Goal: Find specific page/section: Find specific page/section

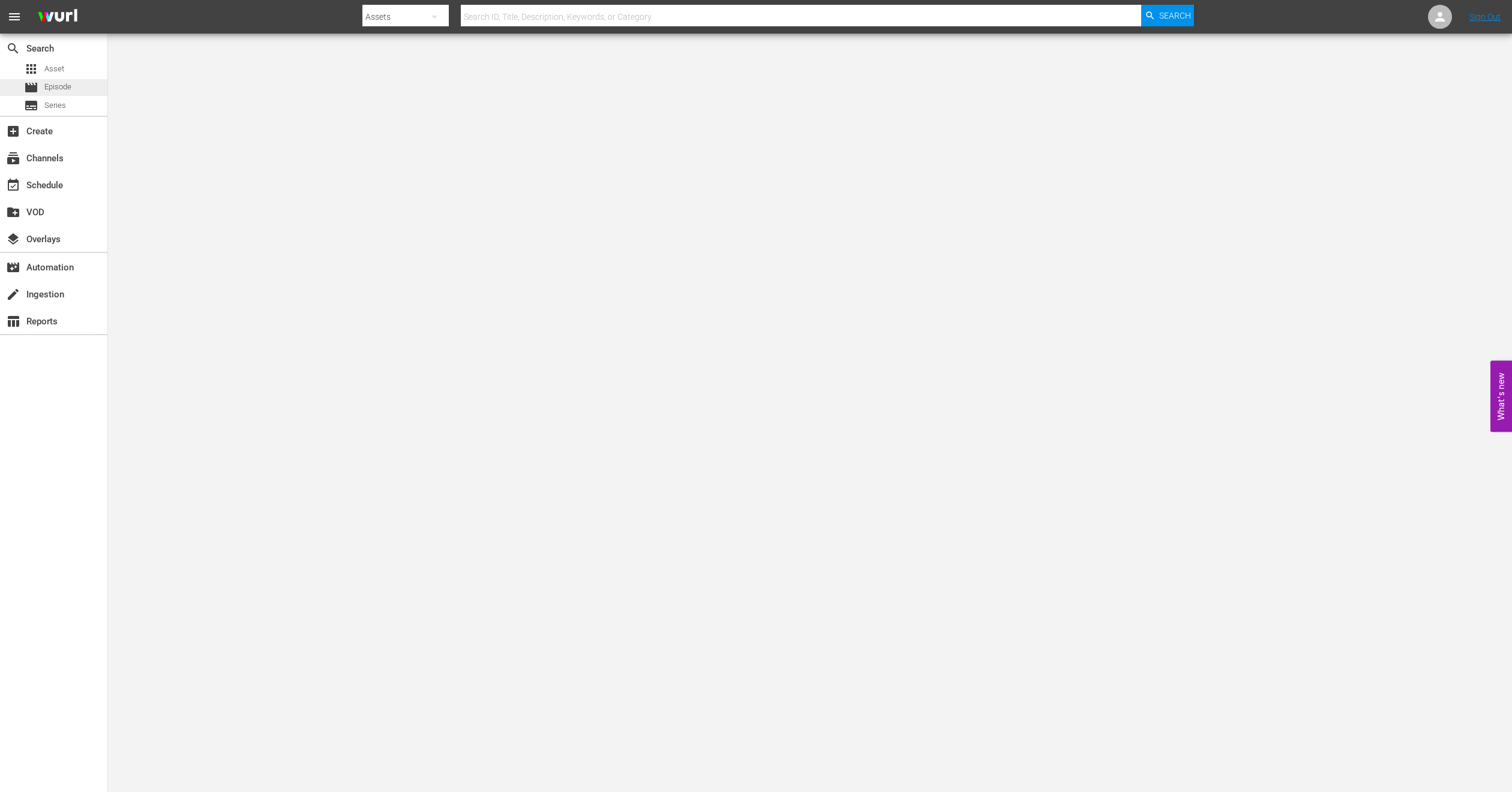
click at [58, 87] on span "Episode" at bounding box center [58, 86] width 27 height 12
